Goal: Information Seeking & Learning: Learn about a topic

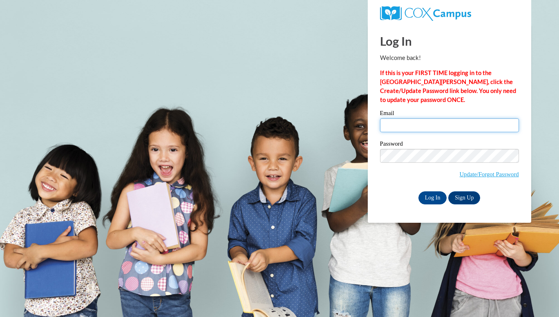
click at [404, 125] on input "Email" at bounding box center [449, 125] width 139 height 14
click at [382, 181] on span "Update/Forgot Password" at bounding box center [449, 166] width 139 height 34
type input "katbruce@augusta.edu"
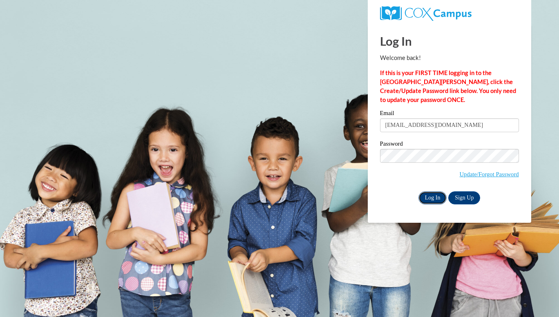
click at [428, 199] on input "Log In" at bounding box center [432, 198] width 29 height 13
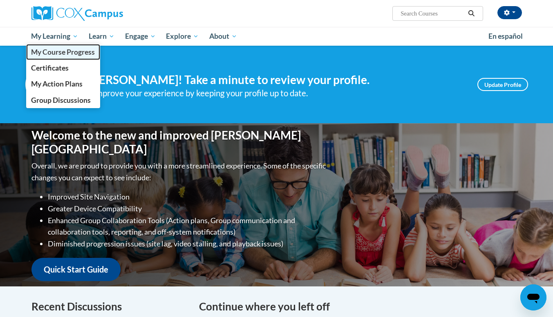
click at [64, 51] on span "My Course Progress" at bounding box center [63, 52] width 64 height 9
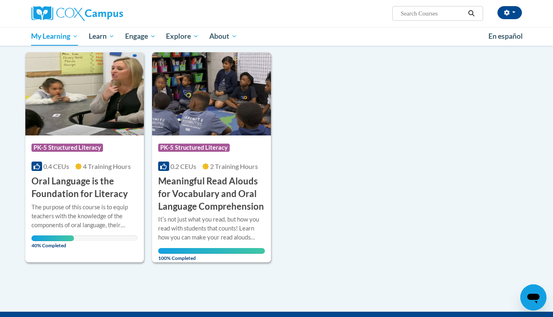
scroll to position [97, 0]
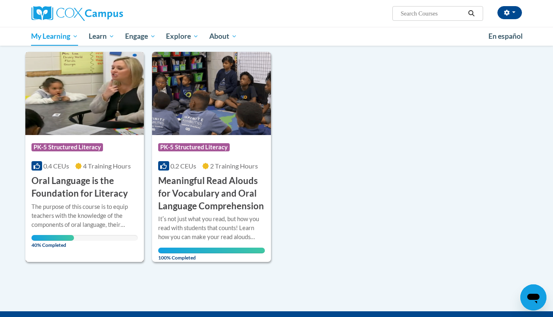
click at [72, 134] on img at bounding box center [84, 93] width 119 height 83
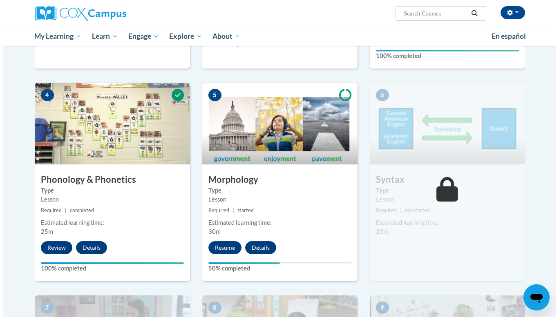
scroll to position [369, 0]
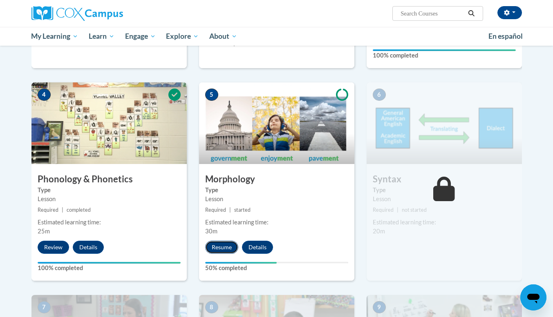
click at [224, 246] on button "Resume" at bounding box center [221, 247] width 33 height 13
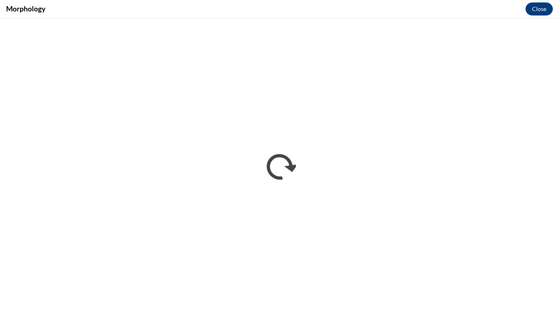
scroll to position [0, 0]
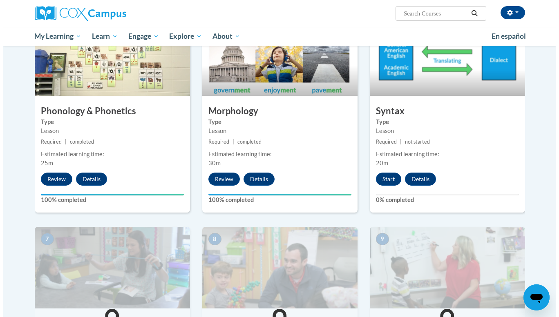
scroll to position [413, 0]
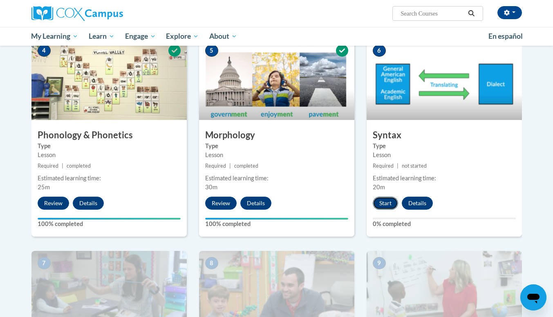
click at [385, 206] on button "Start" at bounding box center [385, 203] width 25 height 13
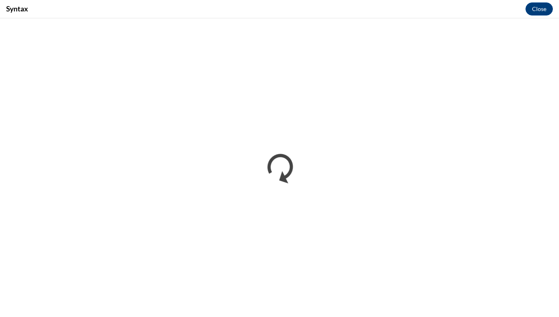
scroll to position [0, 0]
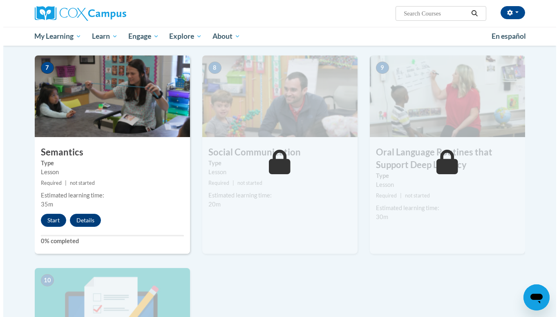
scroll to position [608, 0]
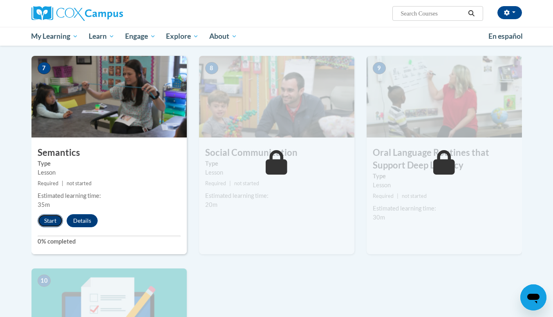
click at [48, 222] on button "Start" at bounding box center [50, 220] width 25 height 13
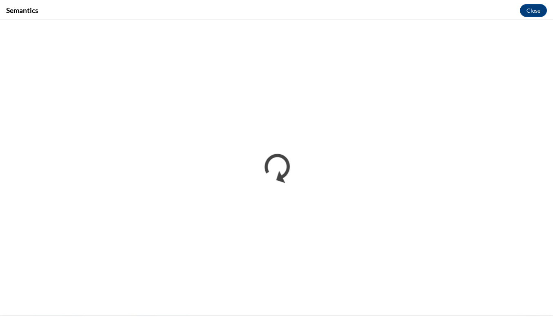
scroll to position [0, 0]
click at [539, 6] on button "Close" at bounding box center [538, 8] width 27 height 13
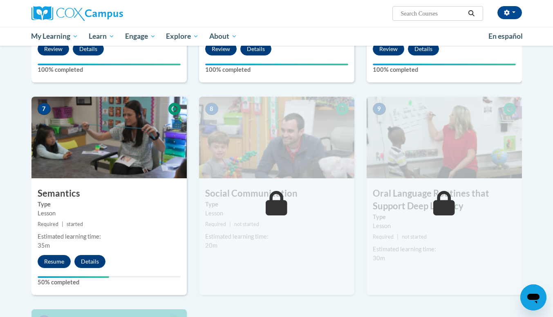
scroll to position [649, 0]
